Goal: Communication & Community: Answer question/provide support

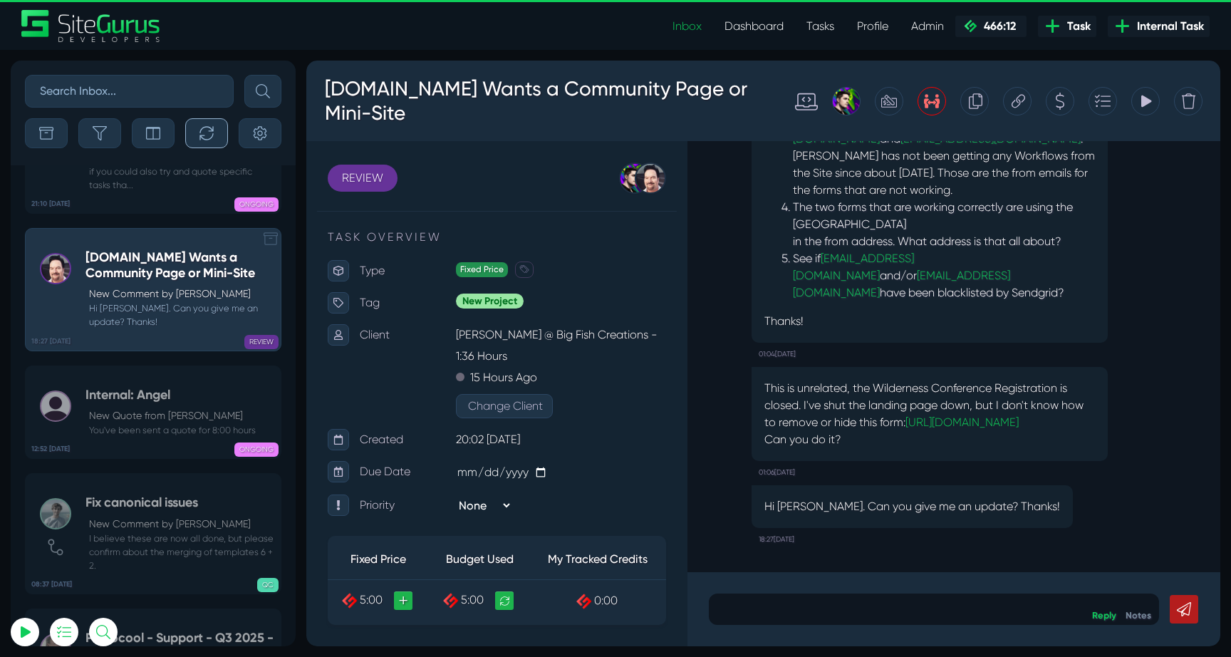
scroll to position [-56860, 0]
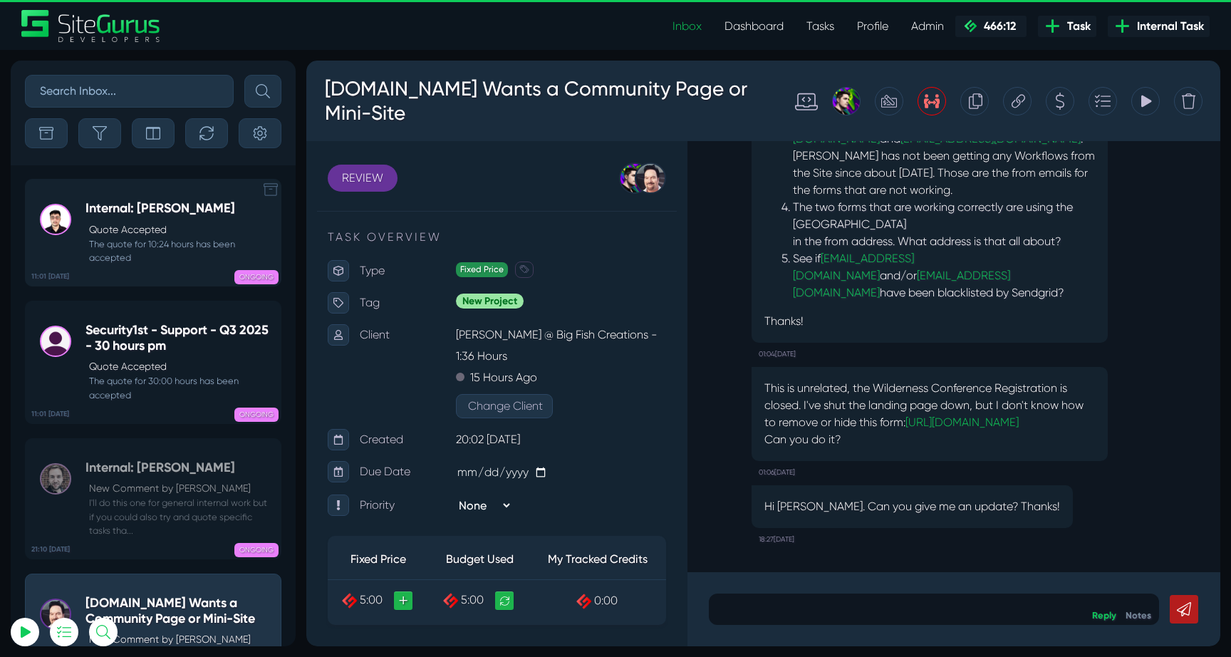
click at [188, 197] on link "11:01 04 Sep Internal: Kevin Quote Accepted The quote for 10:24 hours has been …" at bounding box center [153, 233] width 257 height 108
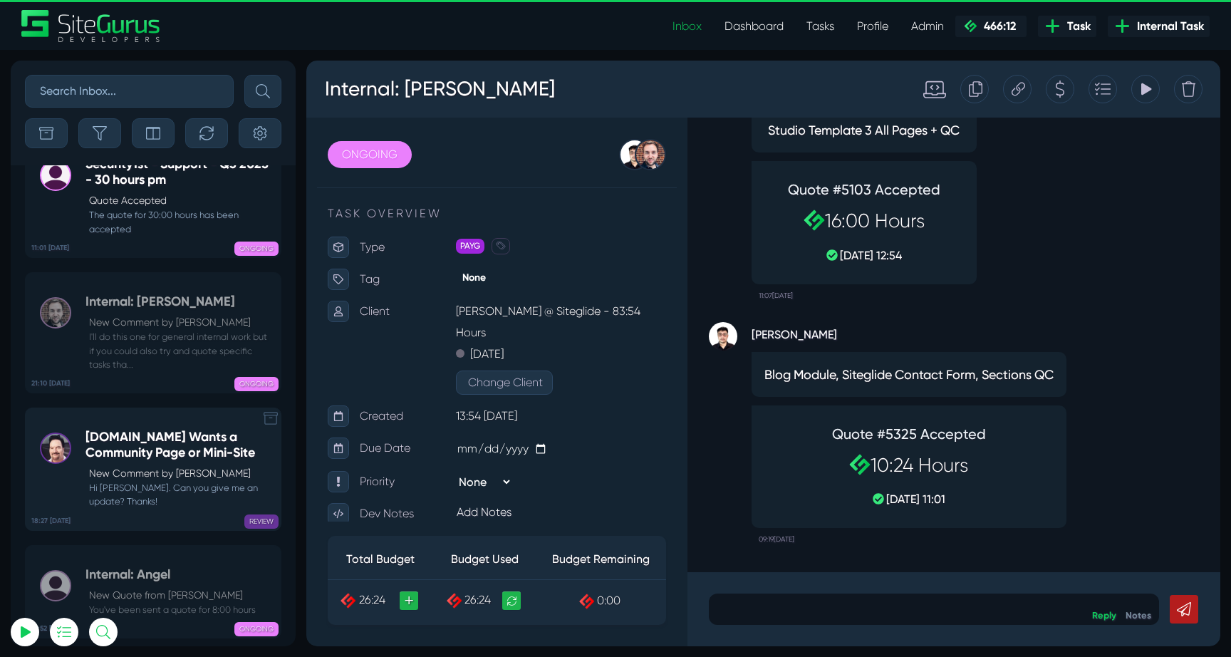
click at [175, 466] on p "New Comment by Michael Clawson" at bounding box center [181, 473] width 185 height 15
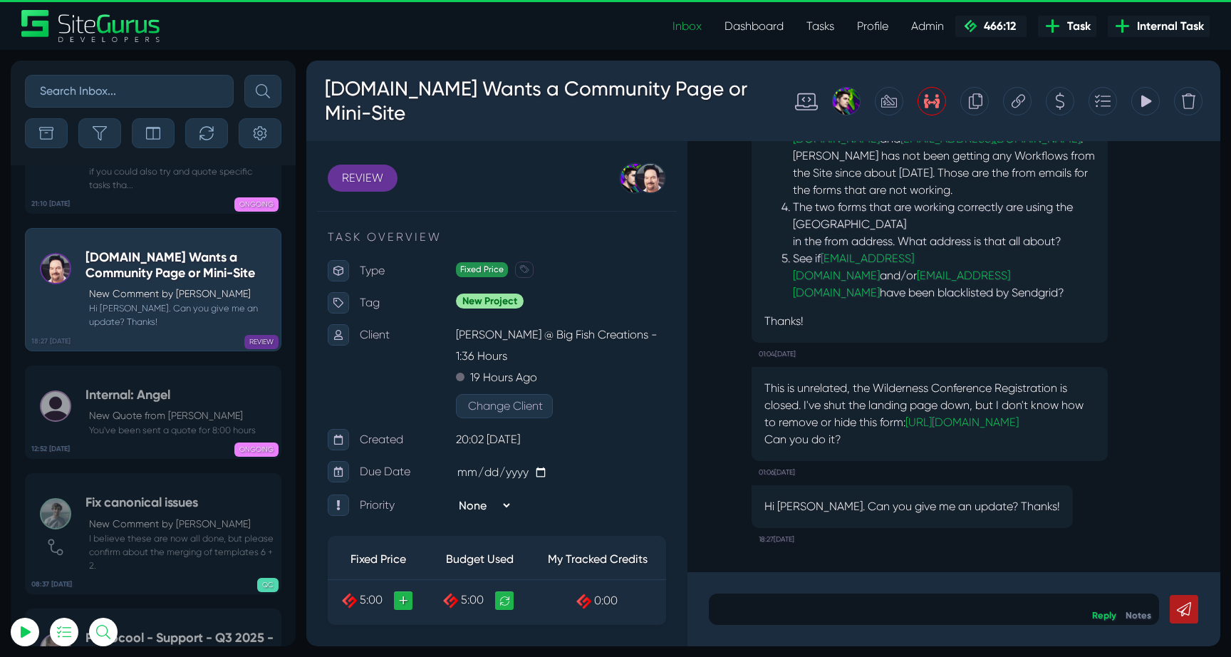
click at [1020, 106] on icon at bounding box center [1019, 101] width 14 height 27
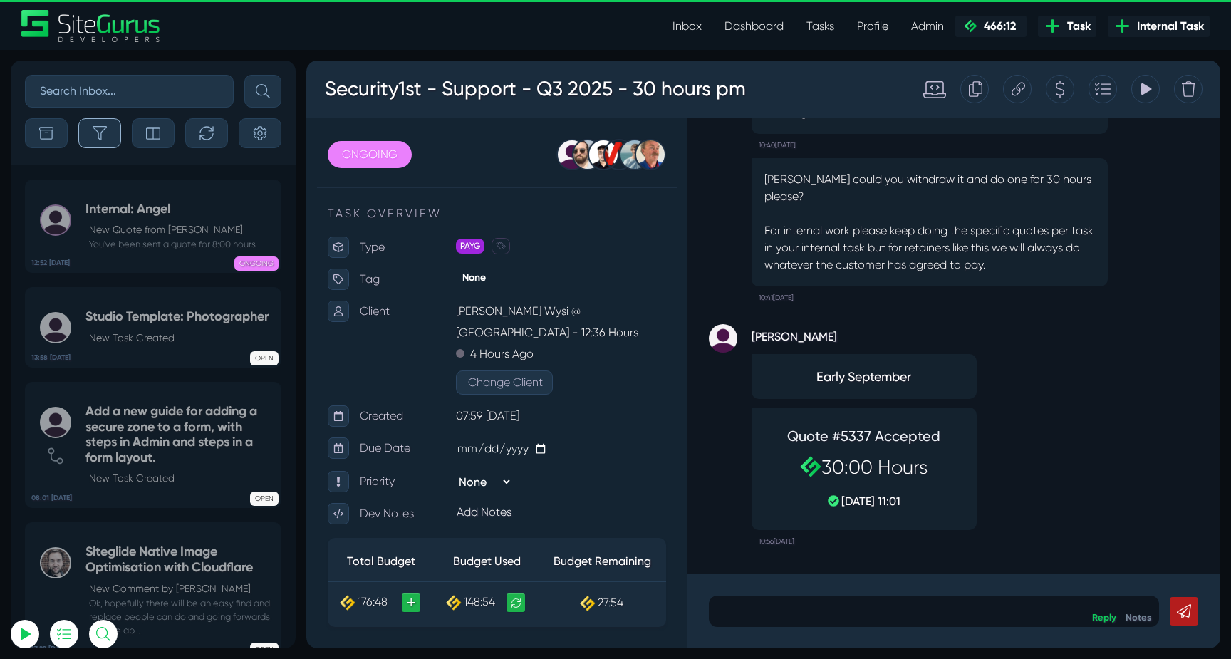
click at [95, 134] on icon "button" at bounding box center [100, 133] width 14 height 14
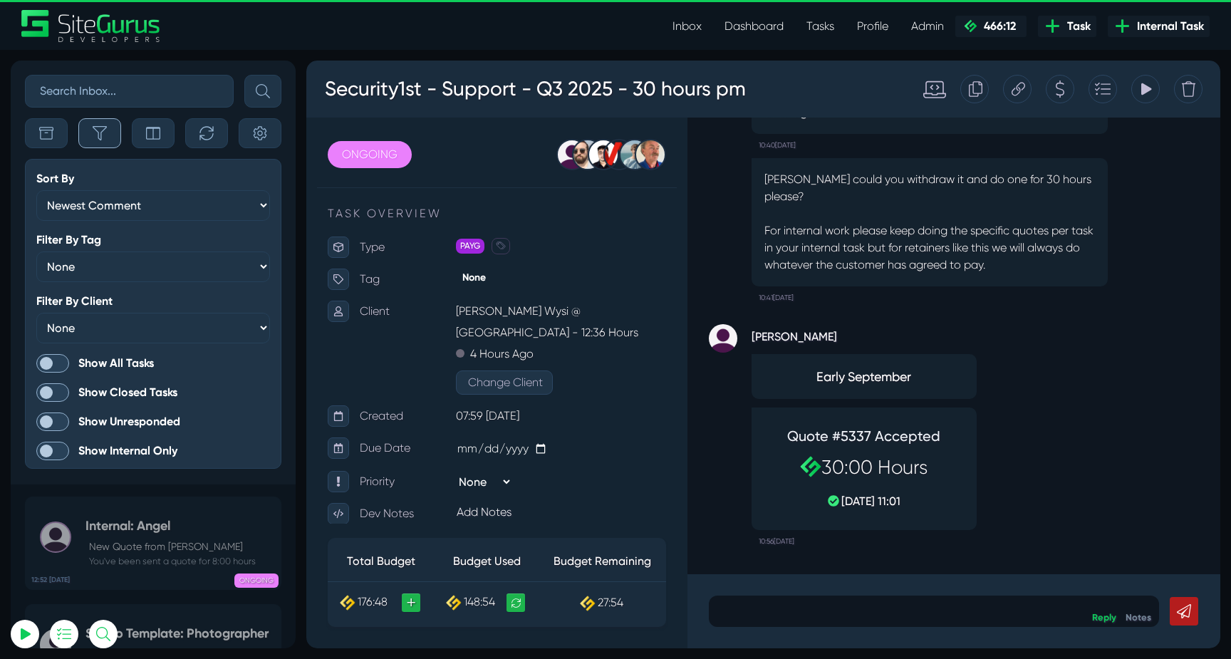
scroll to position [-3628, 0]
